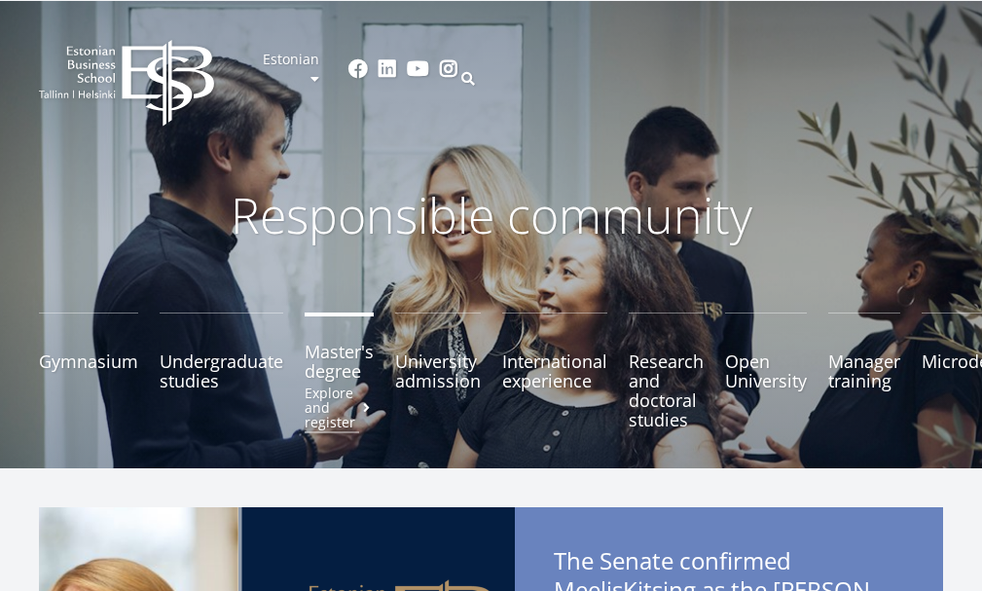
click at [346, 359] on font "Master's degree" at bounding box center [339, 361] width 69 height 43
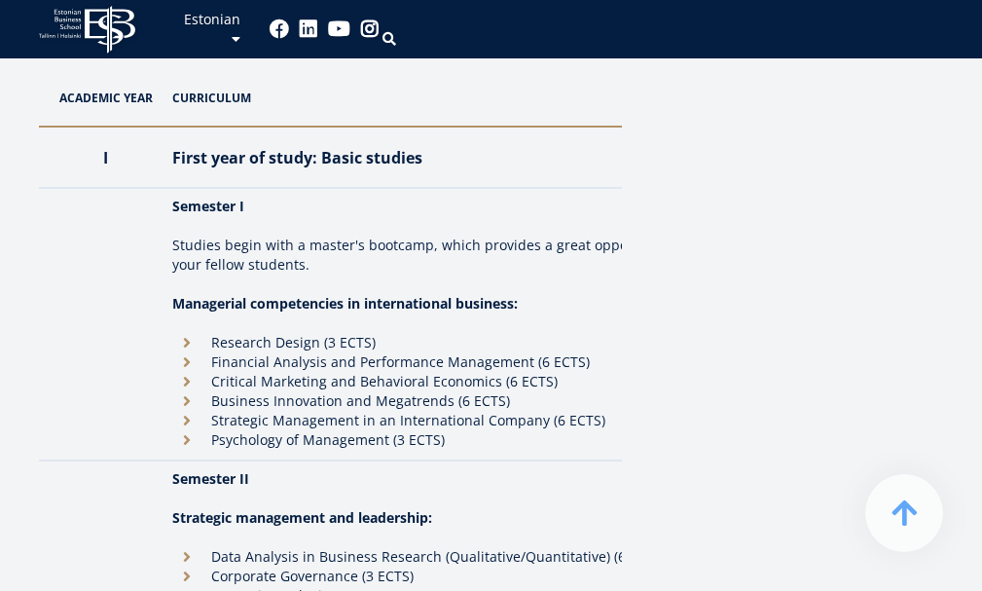
scroll to position [2520, 0]
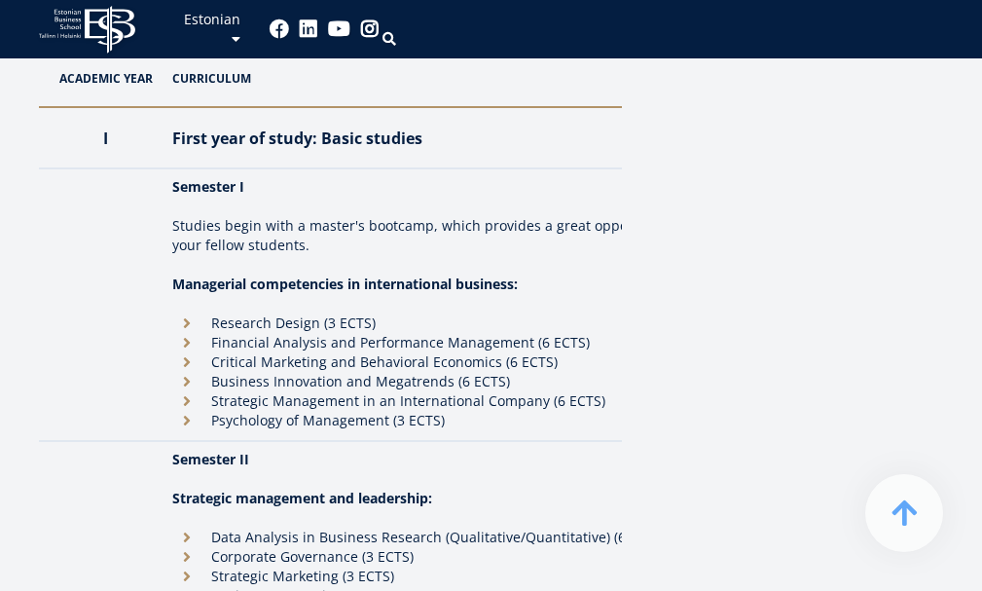
drag, startPoint x: 996, startPoint y: 30, endPoint x: 990, endPoint y: 158, distance: 127.6
